Goal: Task Accomplishment & Management: Use online tool/utility

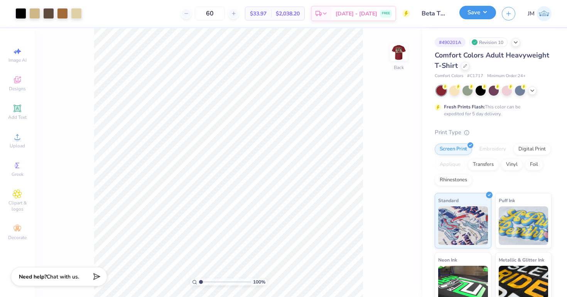
click at [467, 14] on button "Save" at bounding box center [477, 13] width 37 height 14
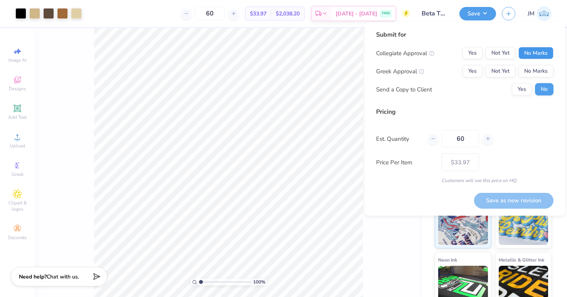
click at [531, 51] on button "No Marks" at bounding box center [535, 53] width 35 height 12
click at [505, 68] on button "Not Yet" at bounding box center [501, 71] width 30 height 12
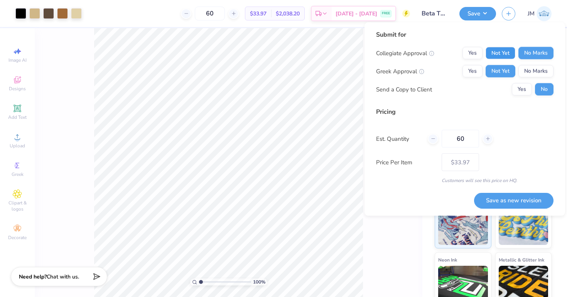
click at [504, 50] on button "Not Yet" at bounding box center [501, 53] width 30 height 12
click at [533, 49] on button "No Marks" at bounding box center [535, 53] width 35 height 12
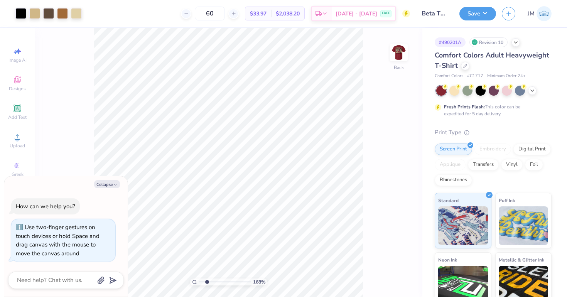
drag, startPoint x: 201, startPoint y: 282, endPoint x: 207, endPoint y: 282, distance: 5.4
click at [207, 282] on input "range" at bounding box center [225, 282] width 52 height 7
drag, startPoint x: 207, startPoint y: 280, endPoint x: 220, endPoint y: 278, distance: 13.3
type input "4.78"
click at [220, 279] on input "range" at bounding box center [225, 282] width 52 height 7
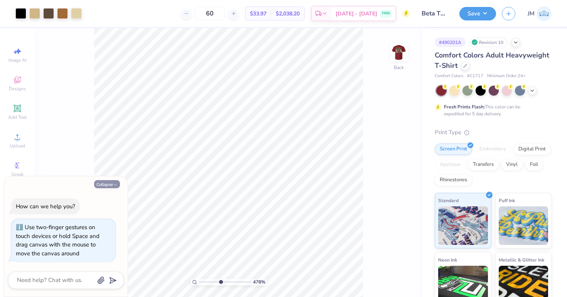
click at [103, 184] on button "Collapse" at bounding box center [107, 184] width 26 height 8
type textarea "x"
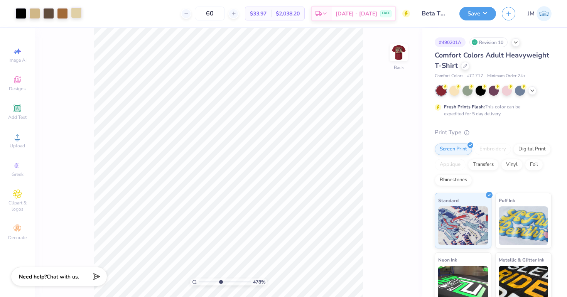
click at [74, 14] on div at bounding box center [76, 12] width 11 height 11
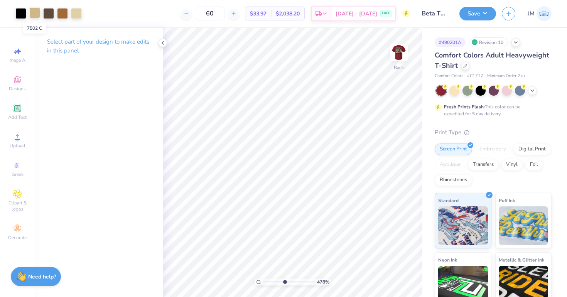
click at [35, 16] on div at bounding box center [34, 12] width 11 height 11
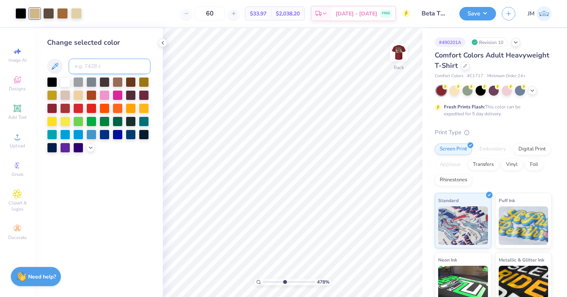
click at [84, 64] on input at bounding box center [110, 66] width 82 height 15
type input "7500"
drag, startPoint x: 284, startPoint y: 282, endPoint x: 261, endPoint y: 285, distance: 23.8
click at [263, 285] on input "range" at bounding box center [289, 282] width 52 height 7
click at [163, 43] on polyline at bounding box center [163, 42] width 2 height 3
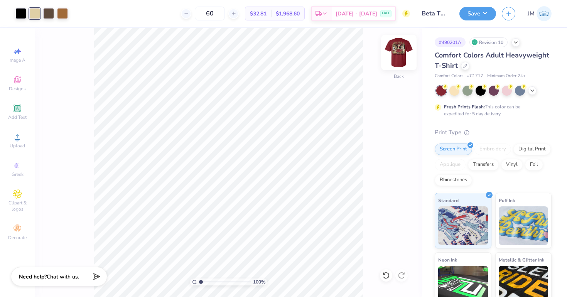
click at [400, 56] on img at bounding box center [398, 52] width 31 height 31
drag, startPoint x: 200, startPoint y: 282, endPoint x: 207, endPoint y: 282, distance: 6.9
click at [207, 282] on input "range" at bounding box center [225, 282] width 52 height 7
drag, startPoint x: 208, startPoint y: 281, endPoint x: 198, endPoint y: 281, distance: 10.0
type input "1"
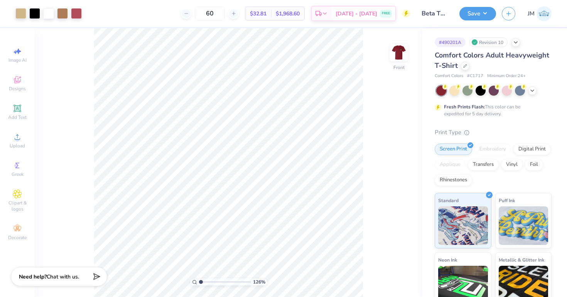
click at [199, 281] on input "range" at bounding box center [225, 282] width 52 height 7
click at [473, 20] on div "Save JM" at bounding box center [513, 13] width 108 height 27
click at [473, 16] on button "Save" at bounding box center [477, 13] width 37 height 14
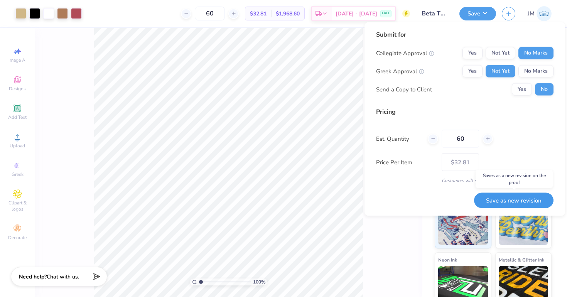
click at [506, 203] on button "Save as new revision" at bounding box center [513, 200] width 79 height 16
type input "$32.81"
